Goal: Task Accomplishment & Management: Manage account settings

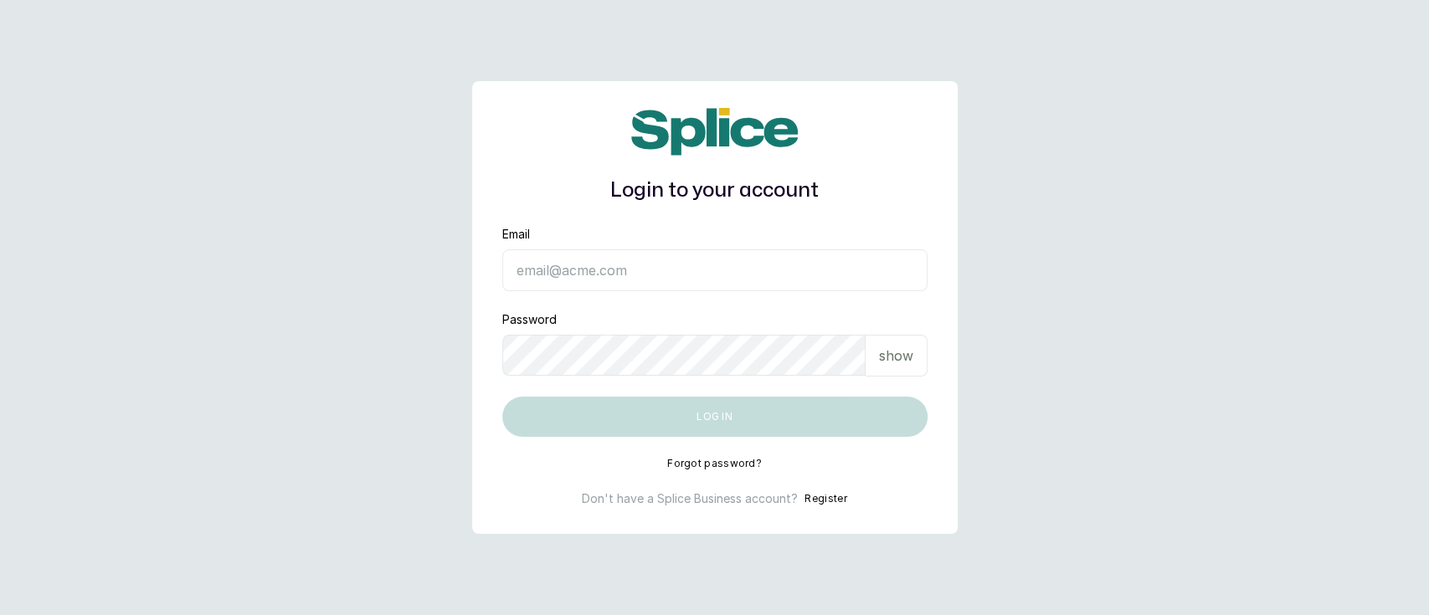
click at [552, 280] on input "Email" at bounding box center [714, 270] width 425 height 42
type input "[EMAIL_ADDRESS][DOMAIN_NAME]"
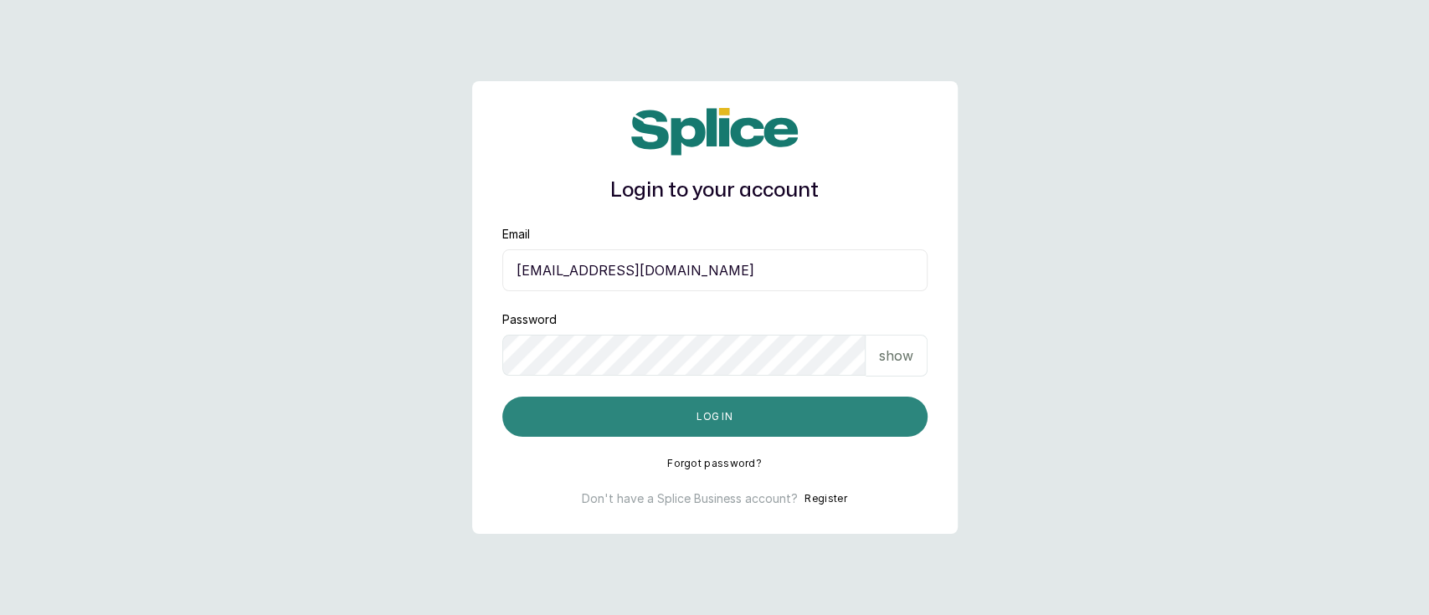
click at [741, 415] on button "Log in" at bounding box center [714, 417] width 425 height 40
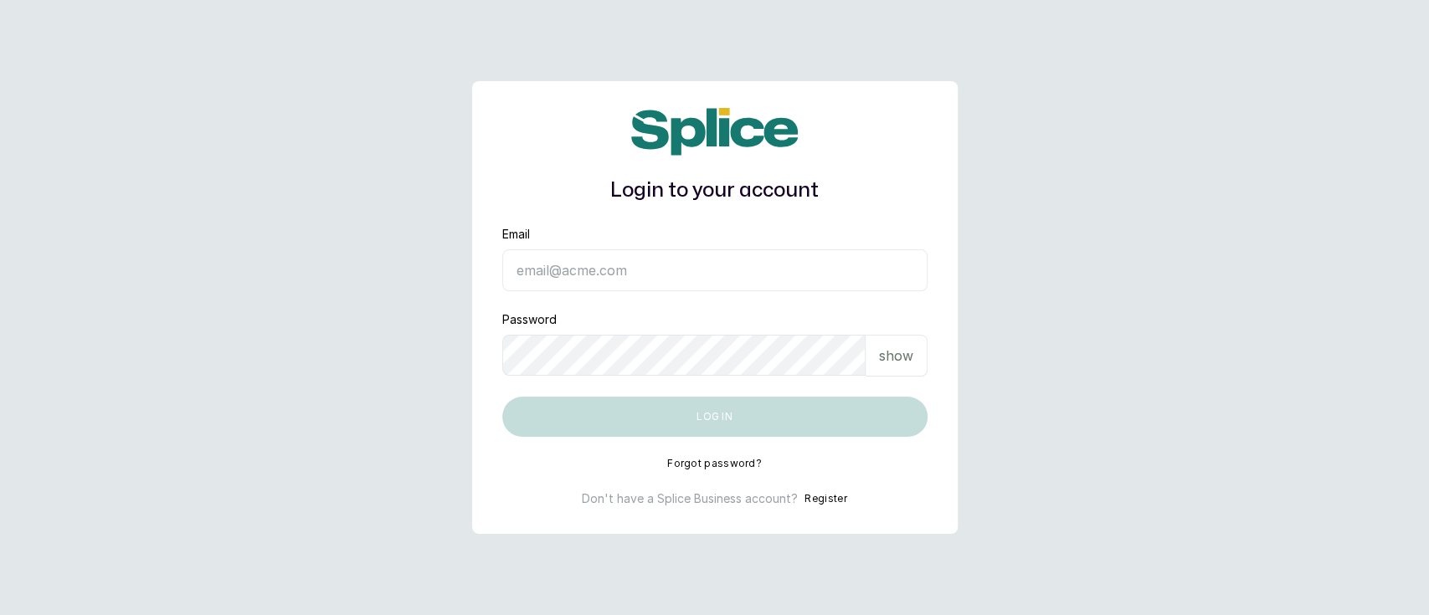
click at [594, 267] on input "Email" at bounding box center [714, 270] width 425 height 42
type input "munaandluchi@gmail.com"
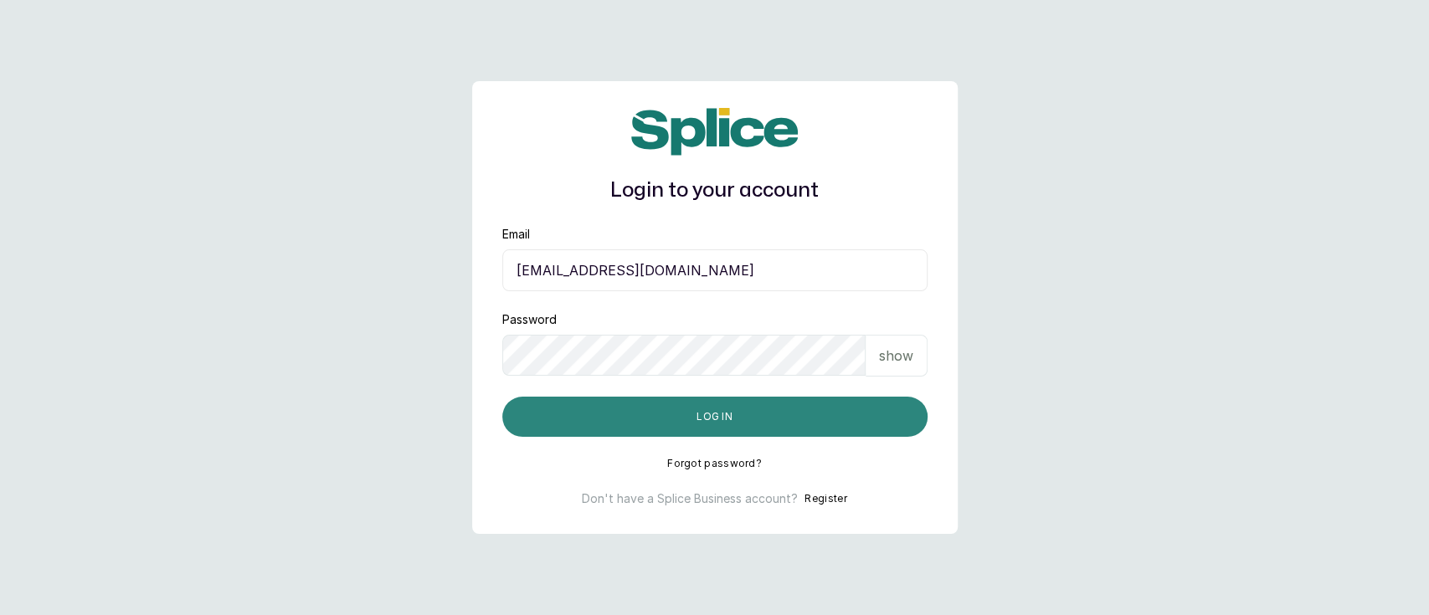
click at [668, 431] on button "Log in" at bounding box center [714, 417] width 425 height 40
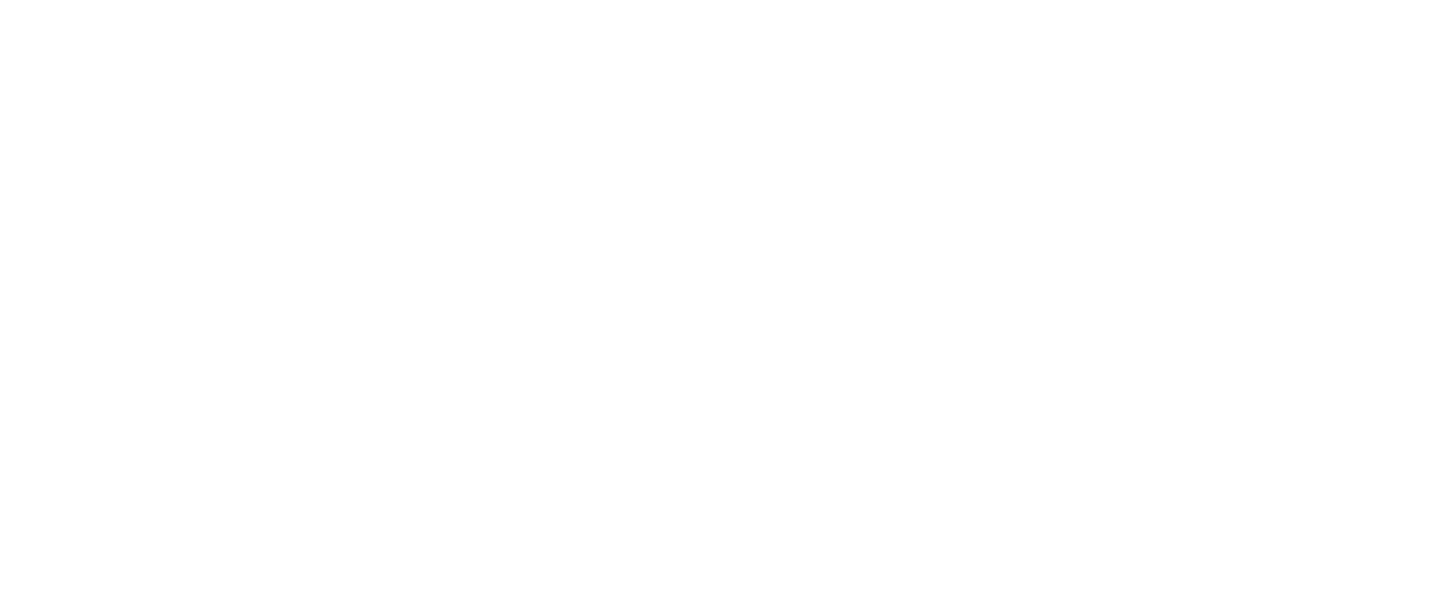
click at [505, 0] on html at bounding box center [714, 0] width 1429 height 0
